Goal: Information Seeking & Learning: Learn about a topic

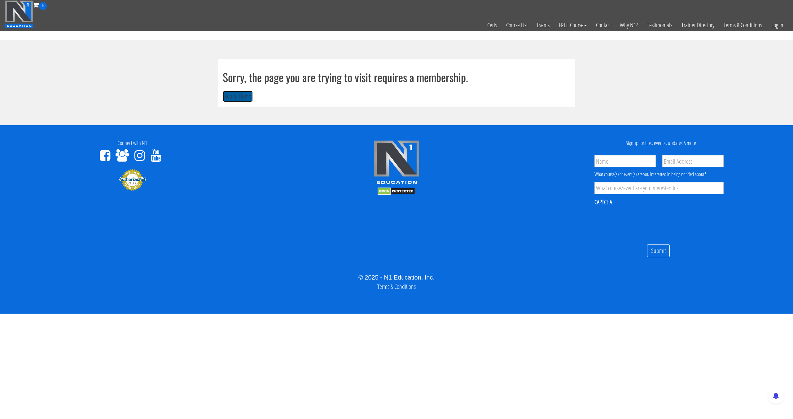
click at [230, 97] on button "Return Home" at bounding box center [238, 96] width 30 height 11
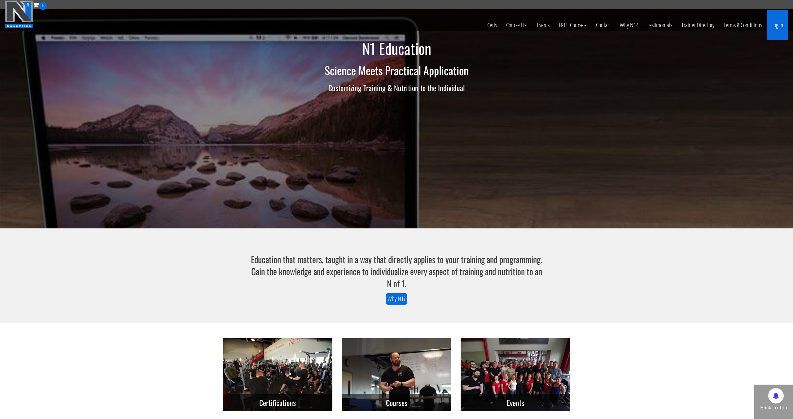
click at [779, 22] on link "Log In" at bounding box center [777, 25] width 21 height 30
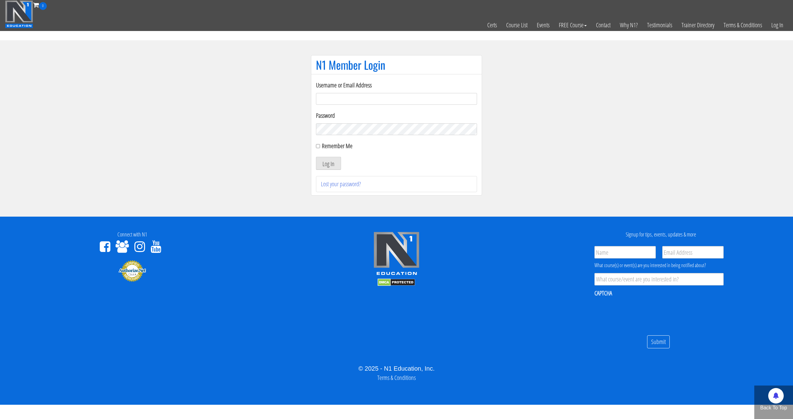
type input "[EMAIL_ADDRESS][DOMAIN_NAME]"
click at [316, 157] on button "Log In" at bounding box center [328, 163] width 25 height 13
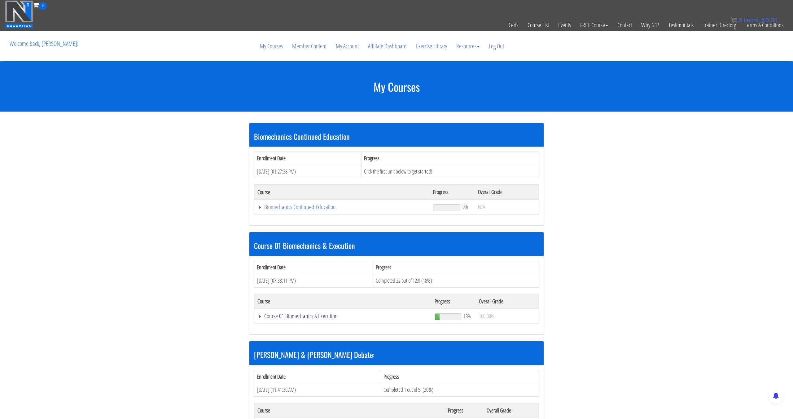
click at [301, 210] on link "Course 01 Biomechanics & Execution" at bounding box center [343, 207] width 170 height 6
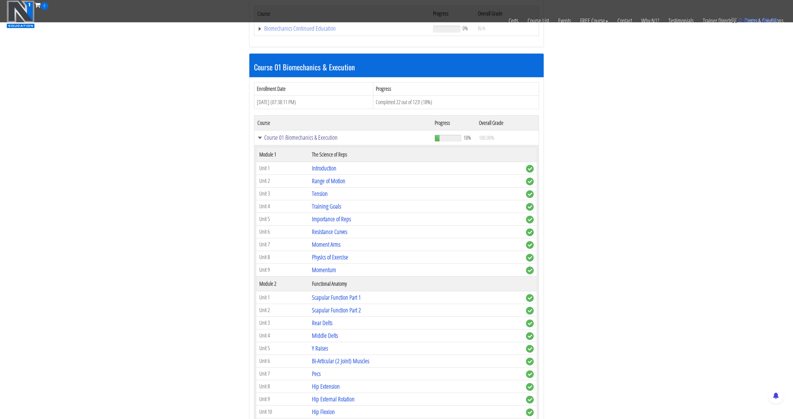
scroll to position [148, 0]
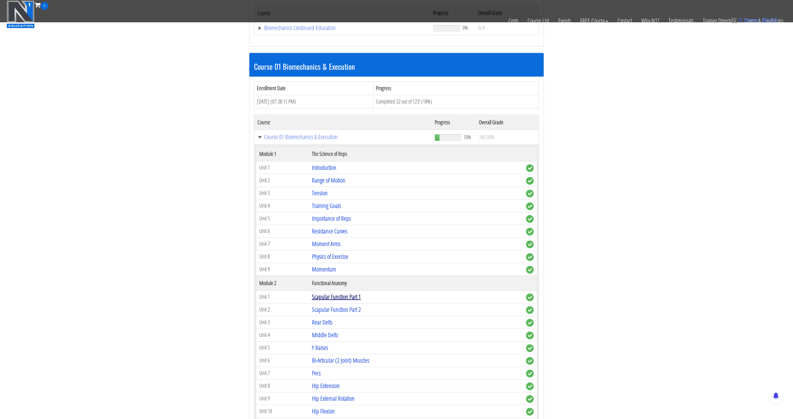
click at [324, 299] on link "Scapular Function Part 1" at bounding box center [336, 297] width 49 height 8
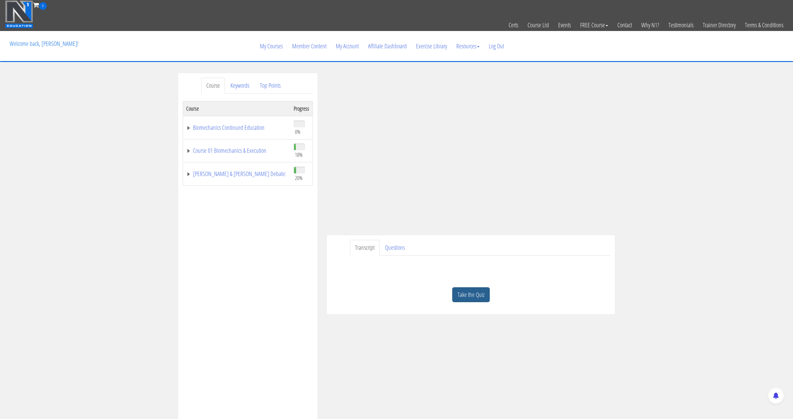
click at [465, 293] on link "Take the Quiz" at bounding box center [470, 294] width 37 height 15
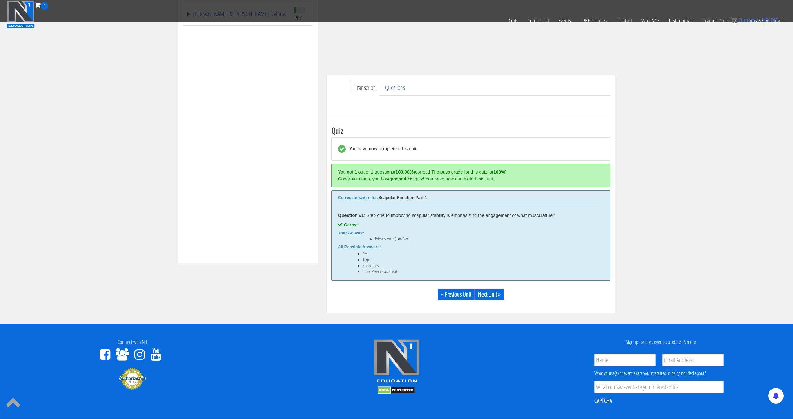
scroll to position [129, 0]
click at [491, 295] on link "Next Unit »" at bounding box center [489, 294] width 29 height 12
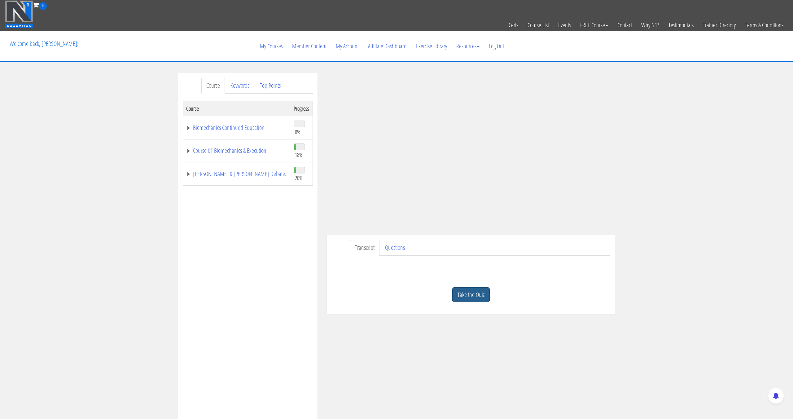
click at [476, 298] on link "Take the Quiz" at bounding box center [470, 294] width 37 height 15
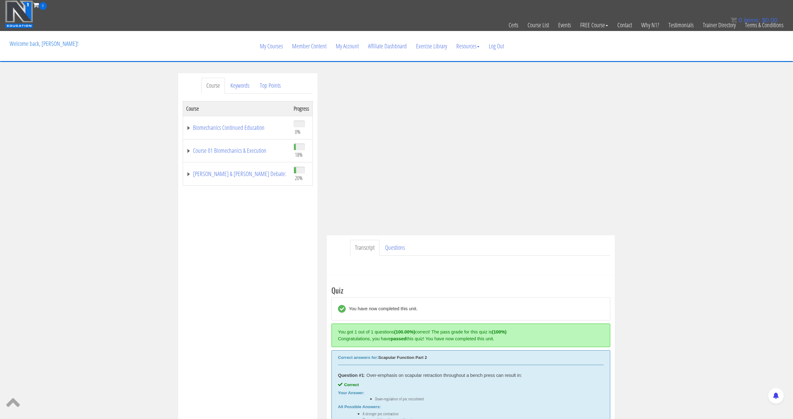
click at [219, 83] on link "Course" at bounding box center [213, 86] width 24 height 16
click at [278, 43] on link "My Courses" at bounding box center [271, 46] width 32 height 30
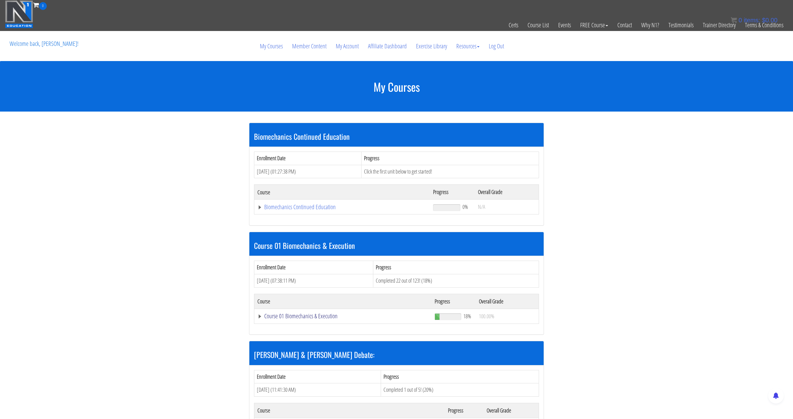
click at [323, 210] on link "Course 01 Biomechanics & Execution" at bounding box center [343, 207] width 170 height 6
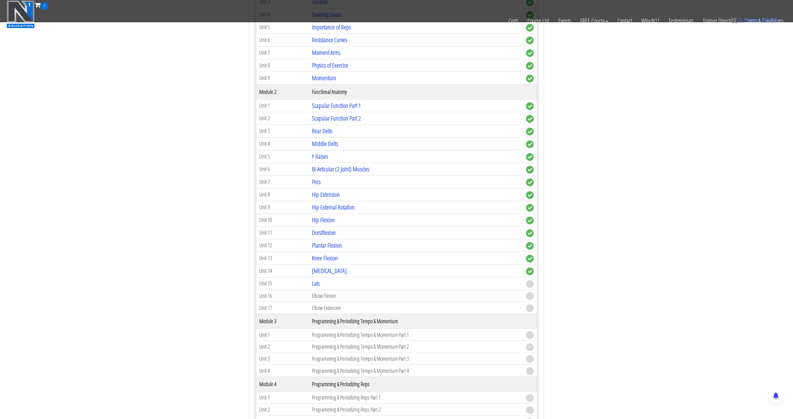
scroll to position [433, 0]
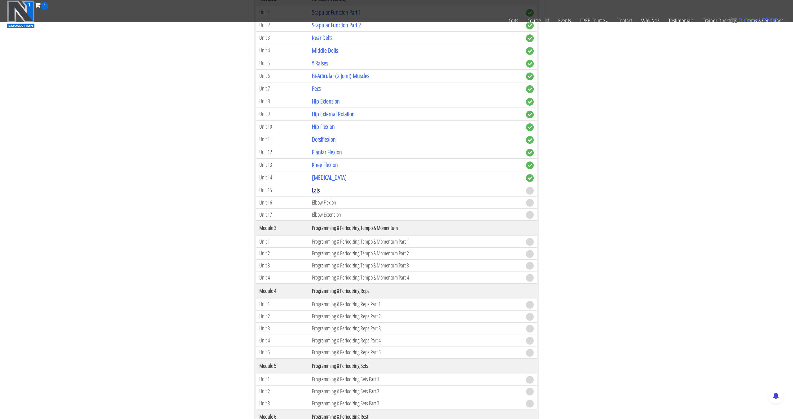
click at [316, 190] on link "Lats" at bounding box center [316, 190] width 8 height 8
